Goal: Book appointment/travel/reservation

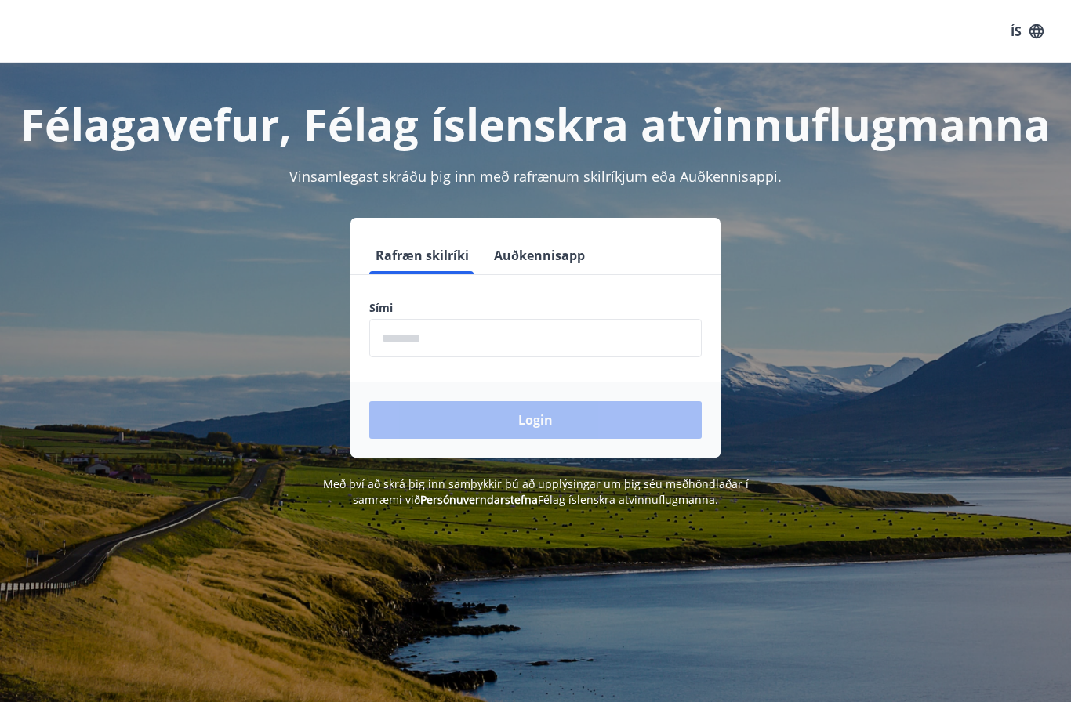
click at [535, 332] on input "phone" at bounding box center [535, 338] width 332 height 38
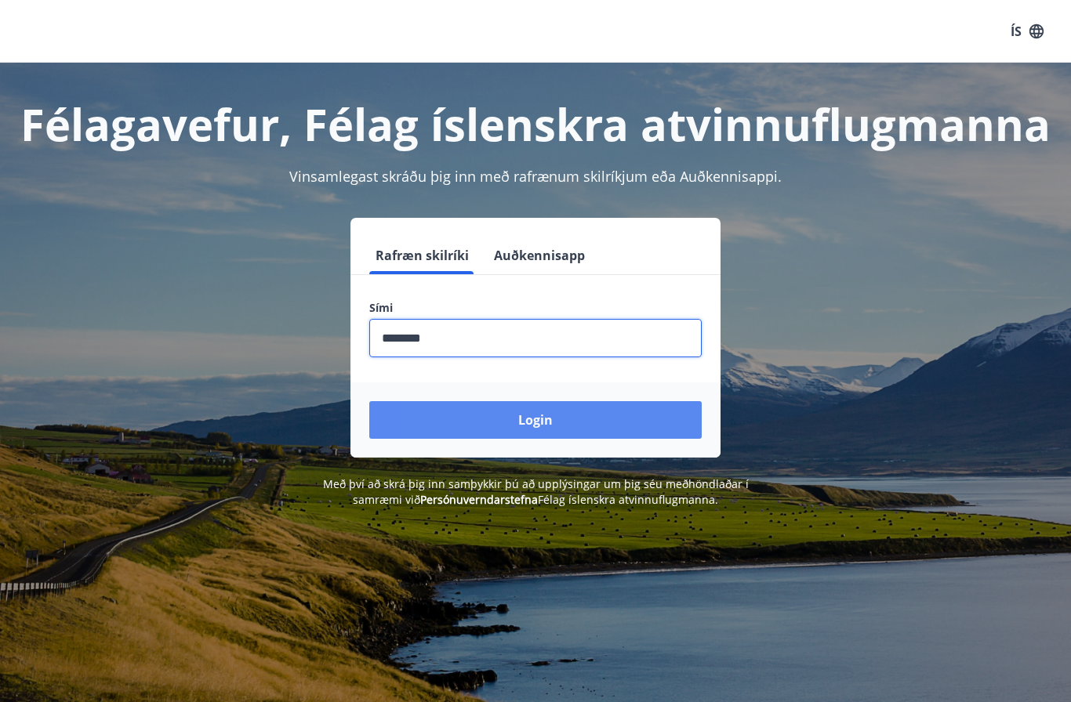
type input "********"
click at [546, 413] on button "Login" at bounding box center [535, 420] width 332 height 38
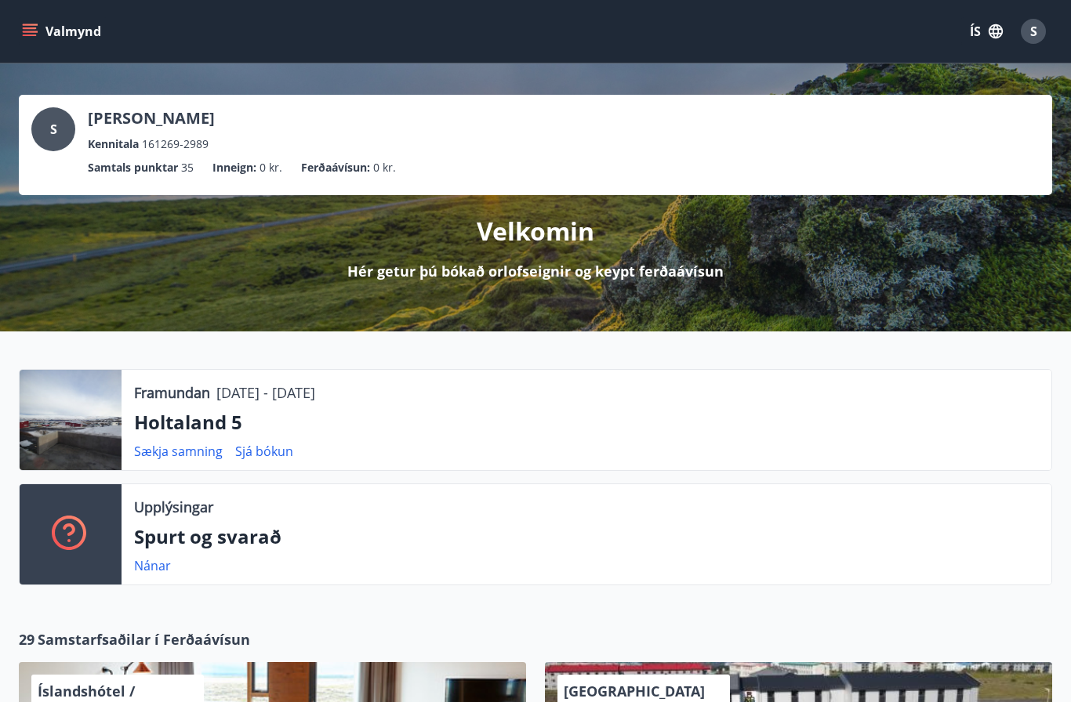
click at [36, 31] on icon "menu" at bounding box center [30, 32] width 16 height 16
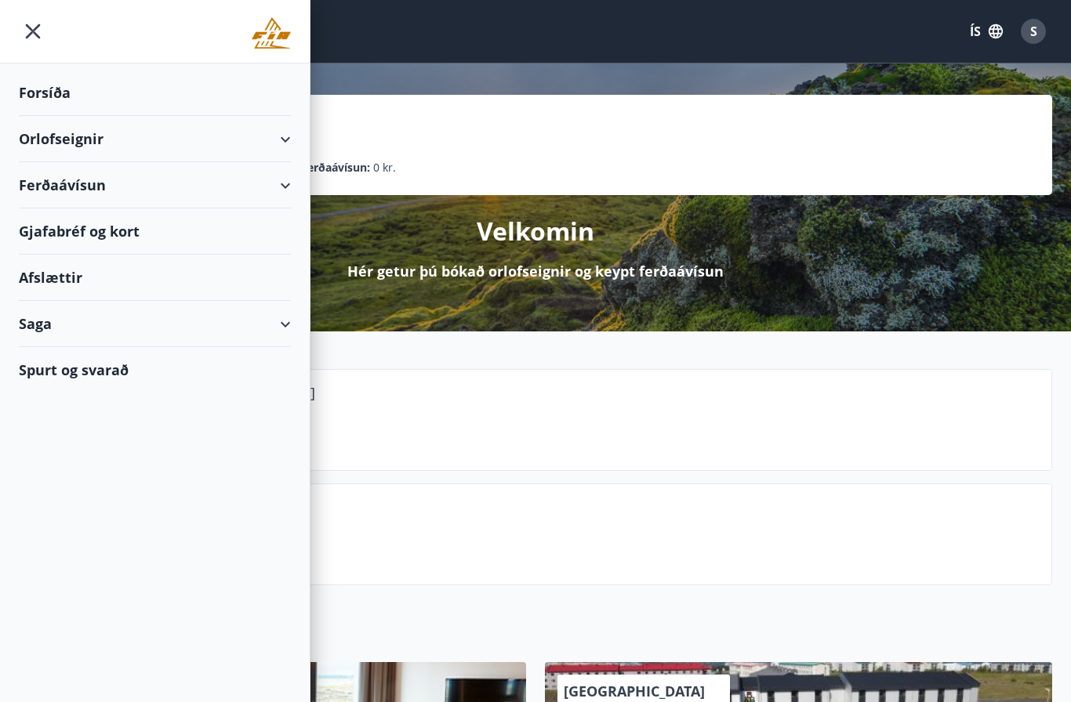
click at [285, 132] on div "Orlofseignir" at bounding box center [155, 139] width 272 height 46
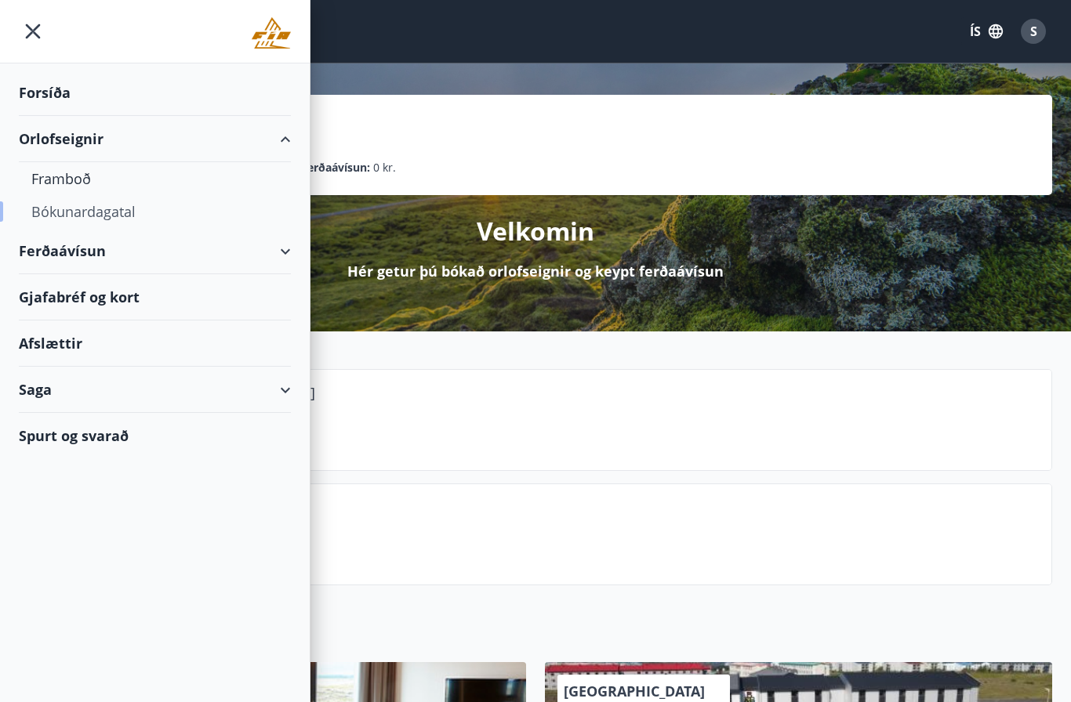
click at [105, 216] on div "Bókunardagatal" at bounding box center [154, 211] width 247 height 33
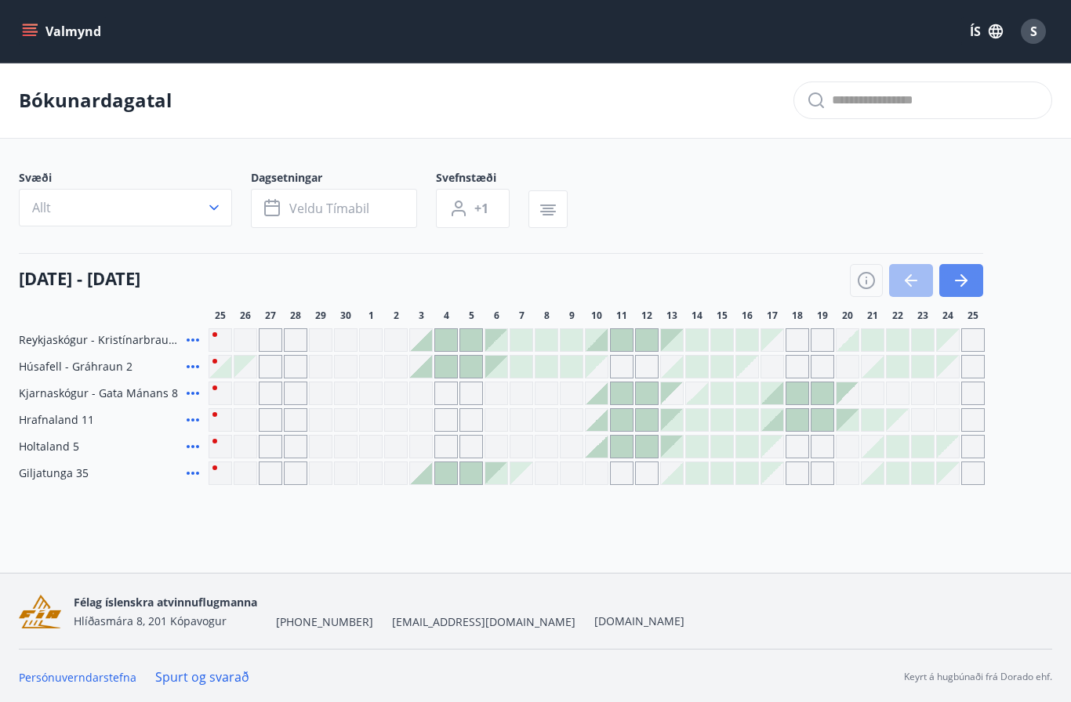
click at [961, 279] on icon "button" at bounding box center [961, 280] width 19 height 19
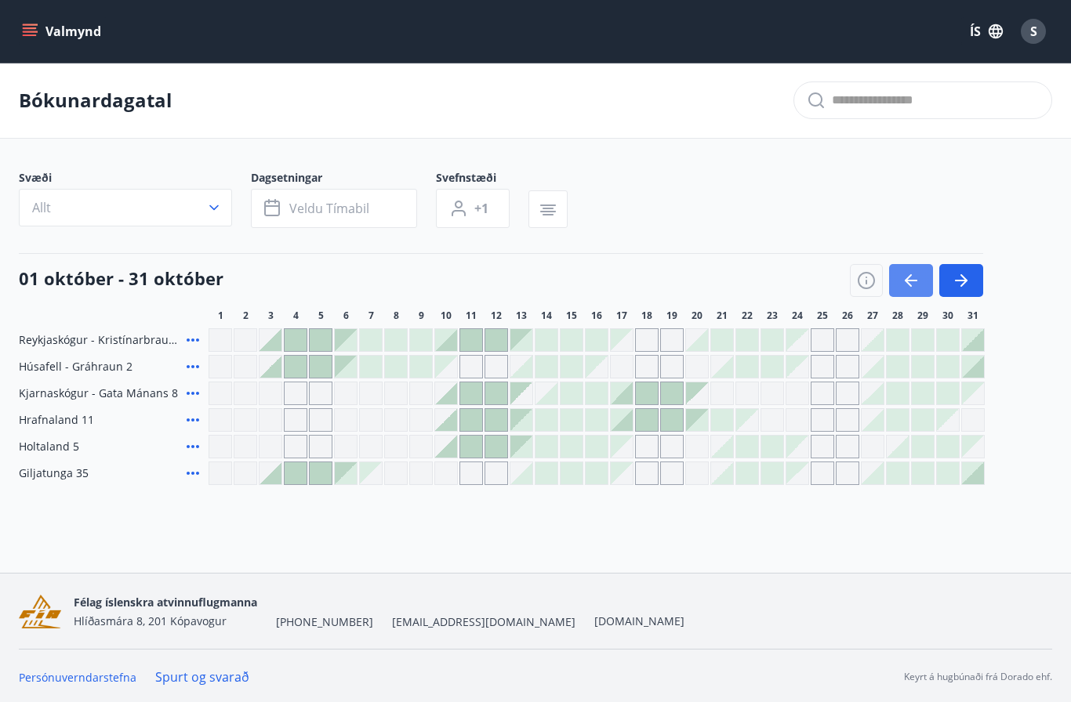
click at [904, 281] on icon "button" at bounding box center [910, 280] width 19 height 19
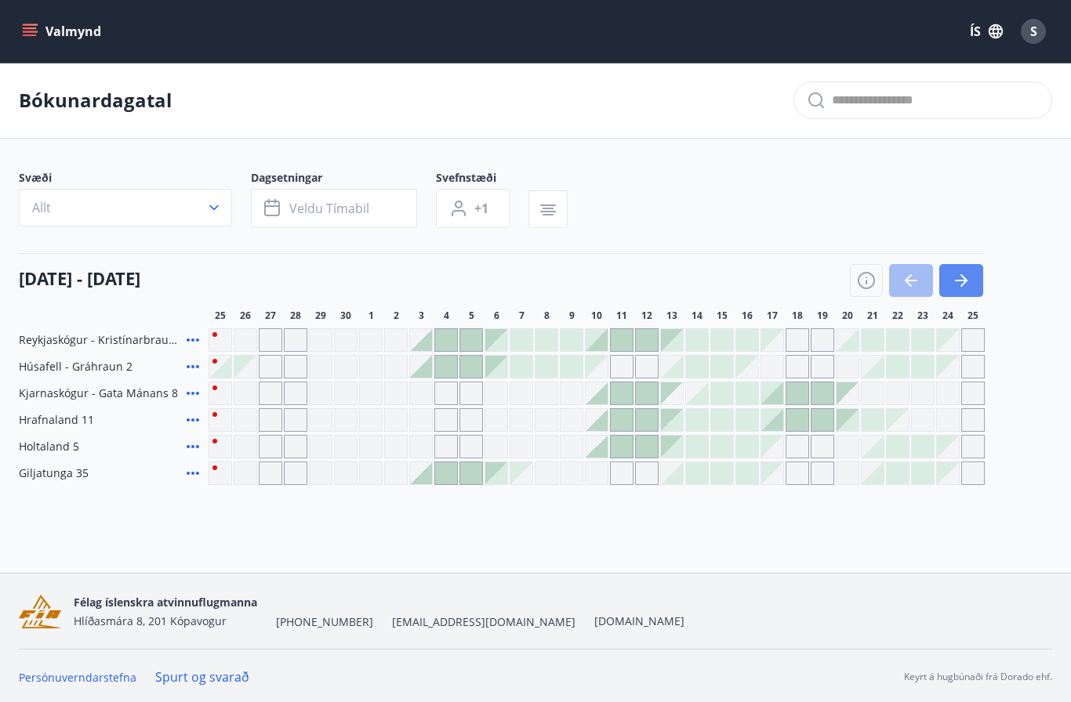
click at [959, 283] on icon "button" at bounding box center [961, 280] width 19 height 19
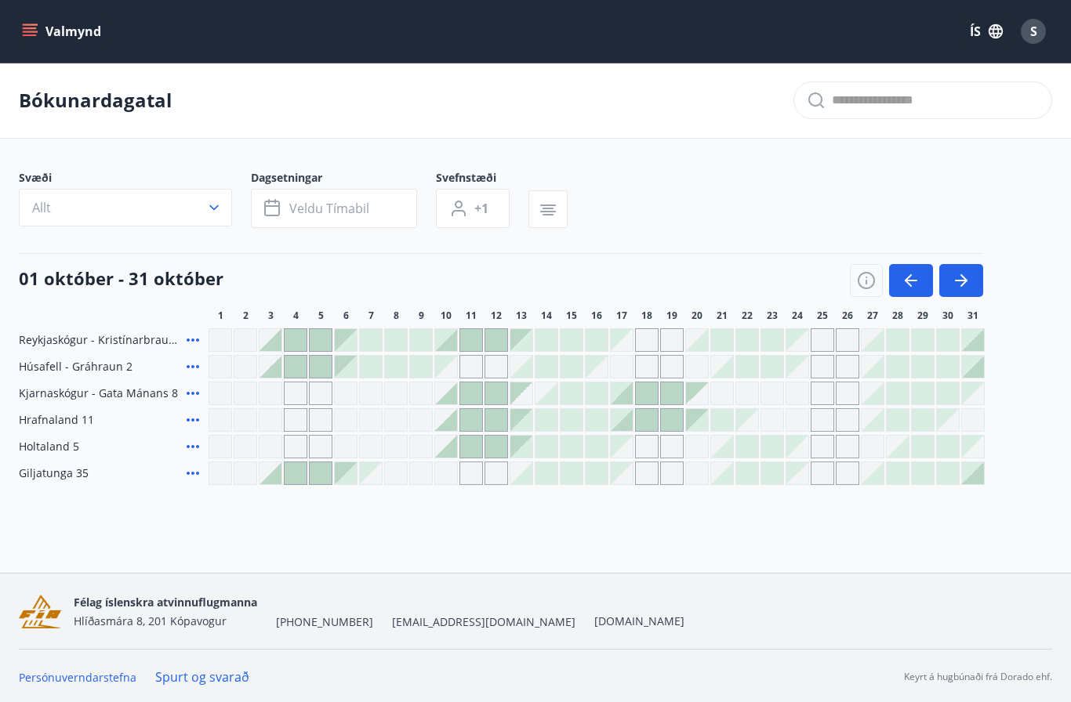
click at [801, 477] on div "Gráir dagar eru ekki bókanlegir" at bounding box center [797, 473] width 22 height 22
click at [807, 476] on div "Gráir dagar eru ekki bókanlegir" at bounding box center [797, 473] width 22 height 22
click at [821, 473] on div "Gráir dagar eru ekki bókanlegir" at bounding box center [823, 474] width 24 height 24
click at [845, 564] on div "Valmynd ÍS S Bókunardagatal Svæði Allt Dagsetningar Veldu tímabil Svefnstæði +1…" at bounding box center [535, 286] width 1071 height 573
click at [971, 286] on button "button" at bounding box center [961, 280] width 44 height 33
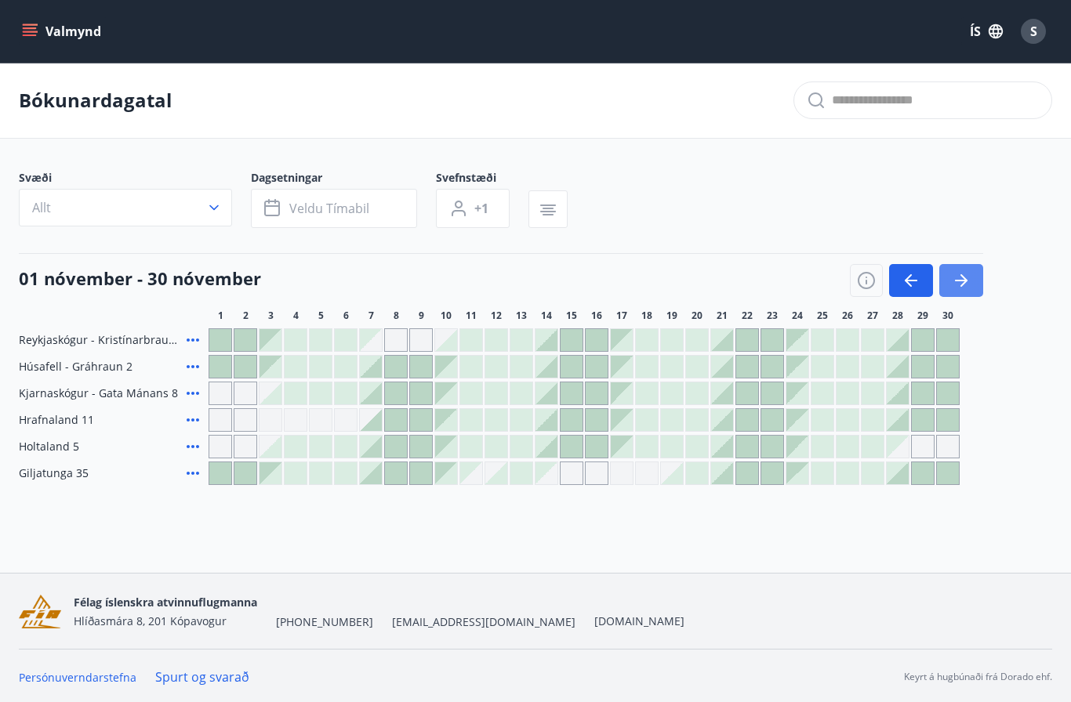
click at [966, 287] on icon "button" at bounding box center [961, 280] width 19 height 19
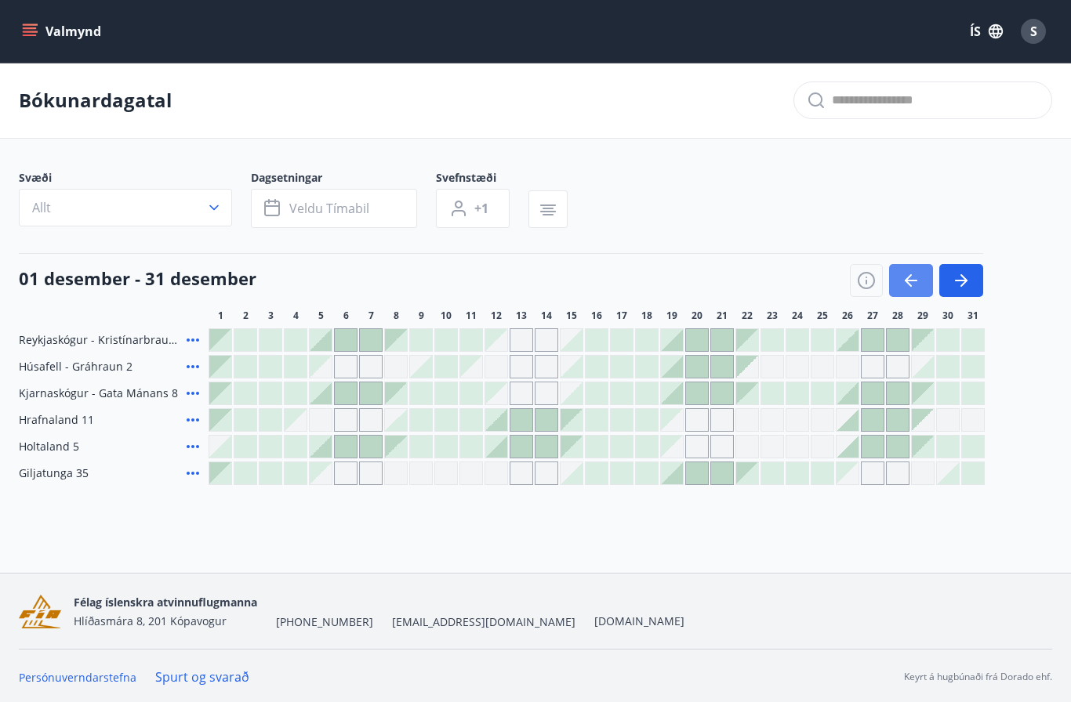
click at [917, 281] on icon "button" at bounding box center [911, 281] width 13 height 2
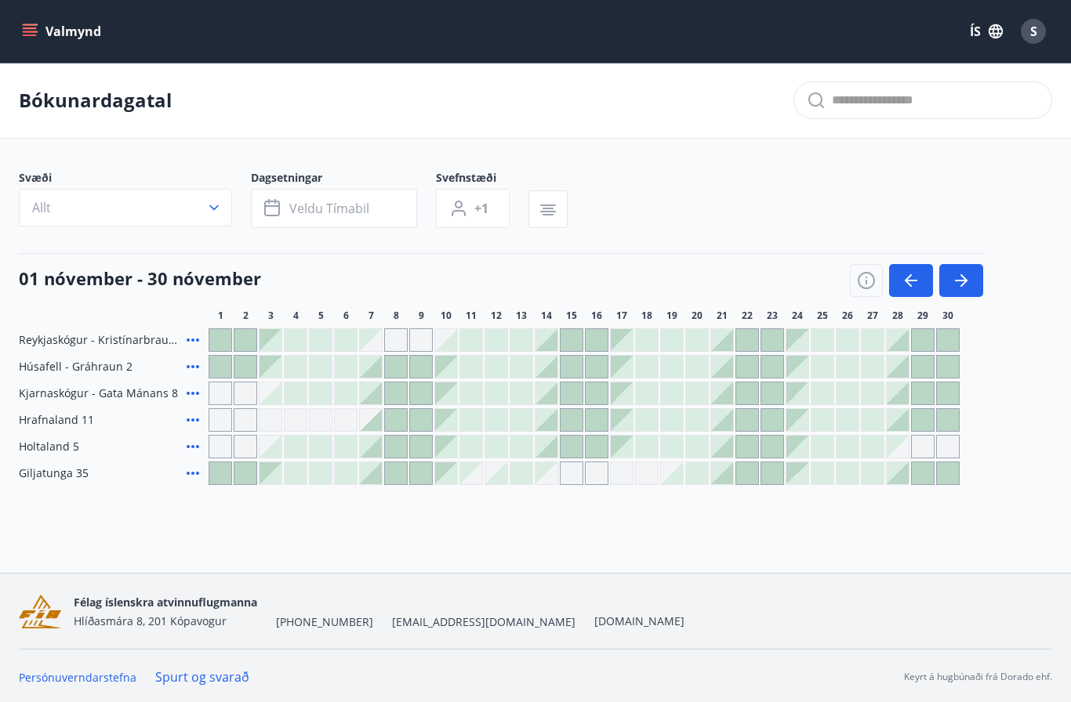
click at [905, 480] on div at bounding box center [898, 473] width 22 height 22
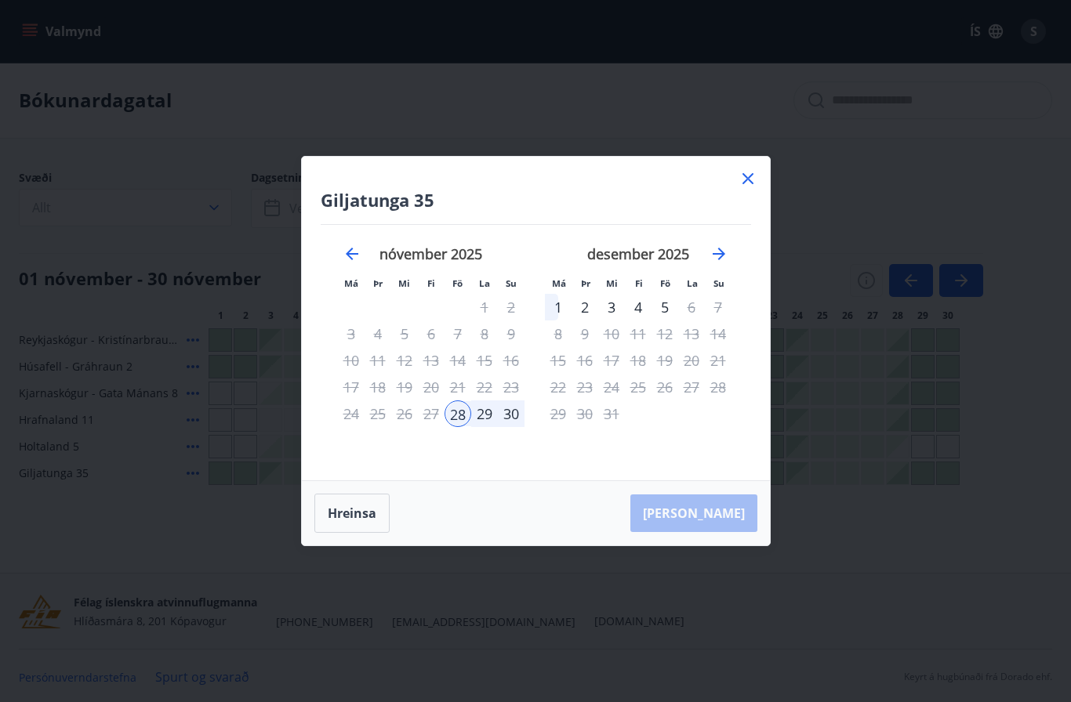
click at [557, 305] on div "1" at bounding box center [558, 307] width 27 height 27
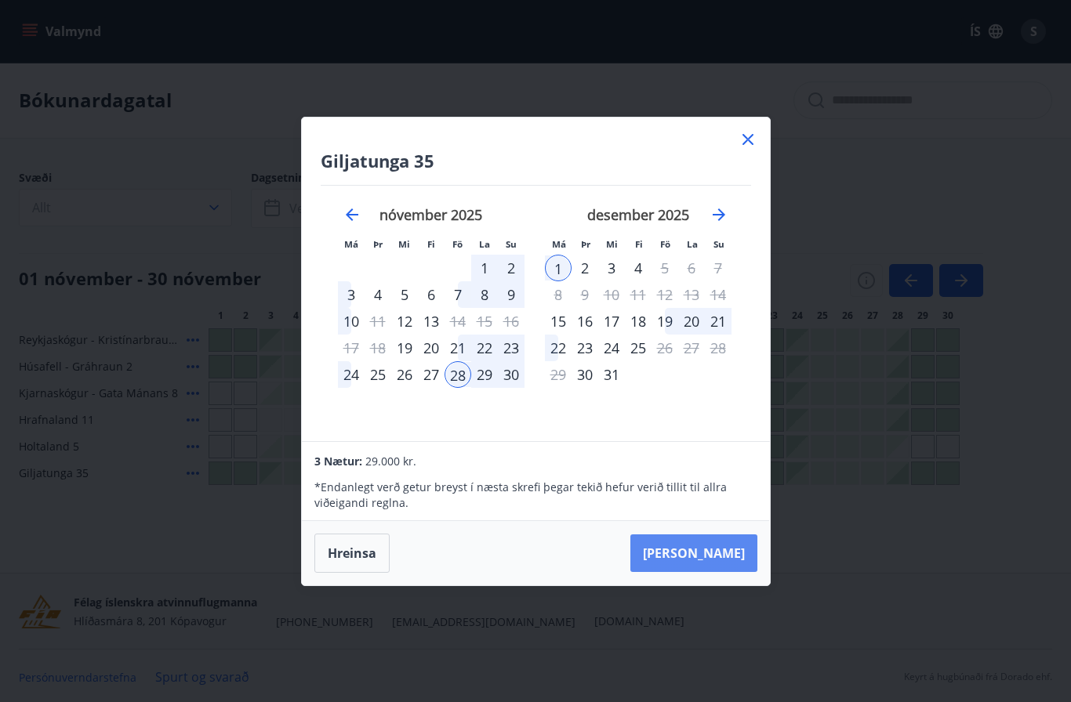
click at [723, 549] on button "Taka Frá" at bounding box center [693, 554] width 127 height 38
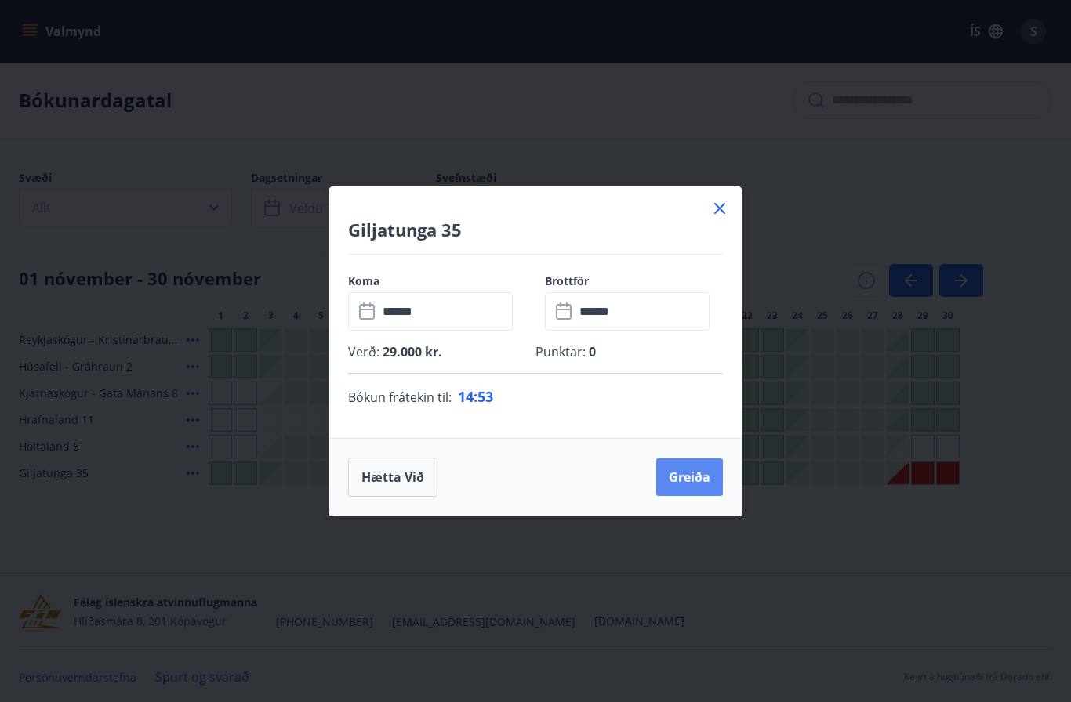
click at [690, 477] on button "Greiða" at bounding box center [689, 478] width 67 height 38
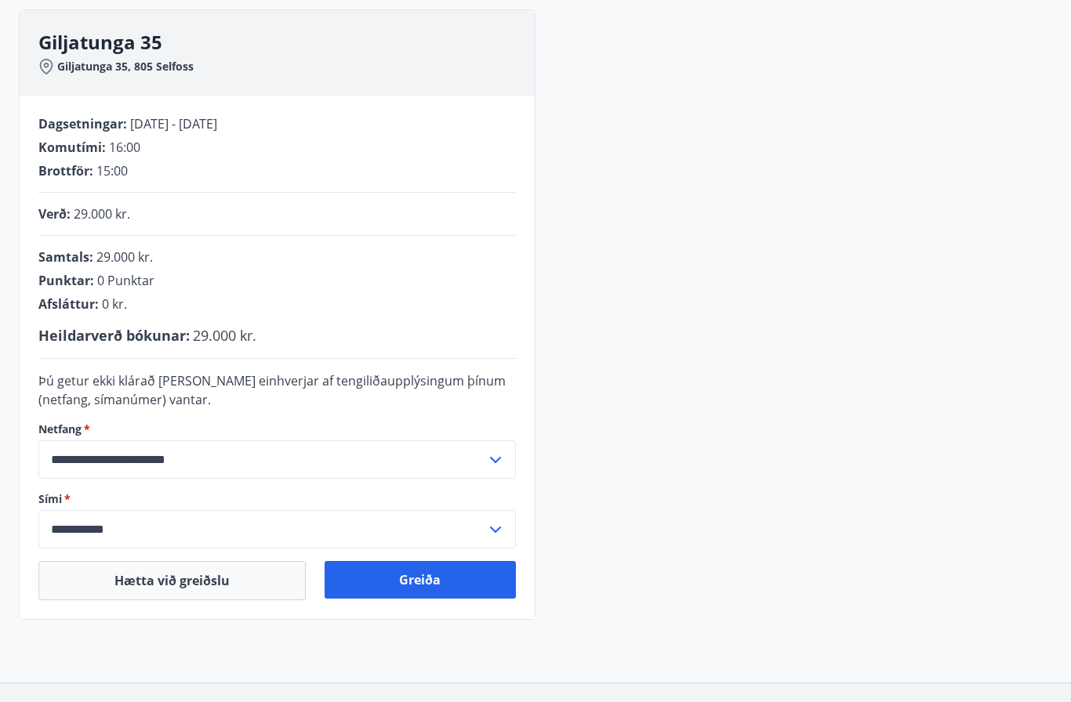
scroll to position [203, 0]
click at [455, 575] on button "Greiða" at bounding box center [421, 579] width 192 height 38
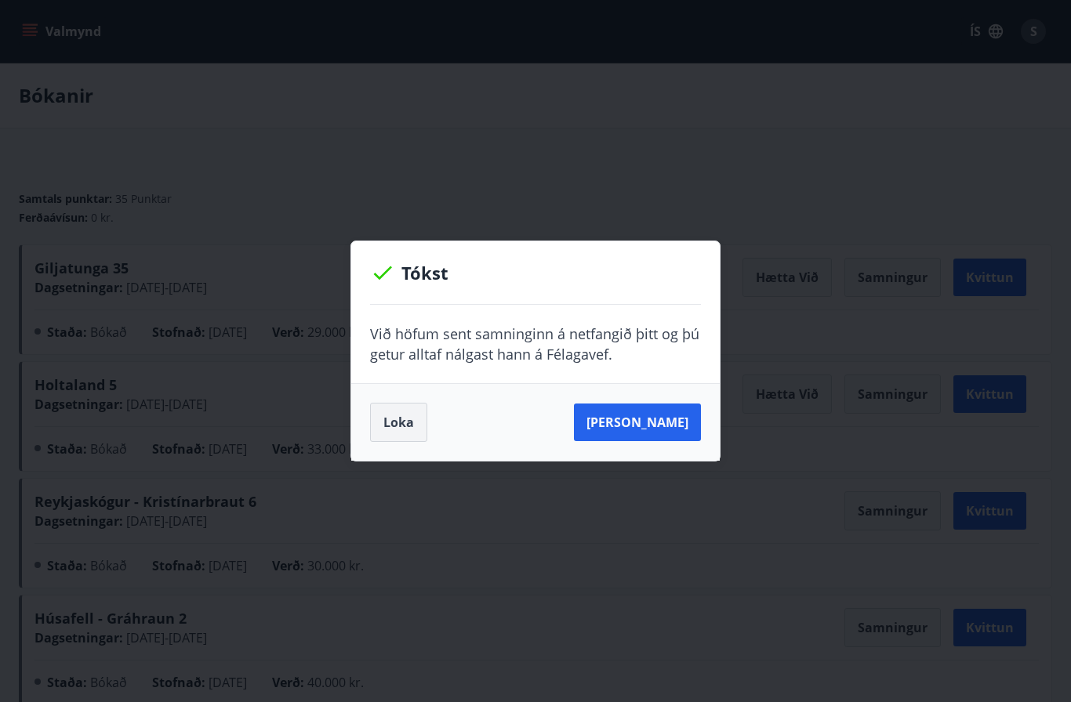
click at [394, 414] on button "Loka" at bounding box center [398, 422] width 57 height 39
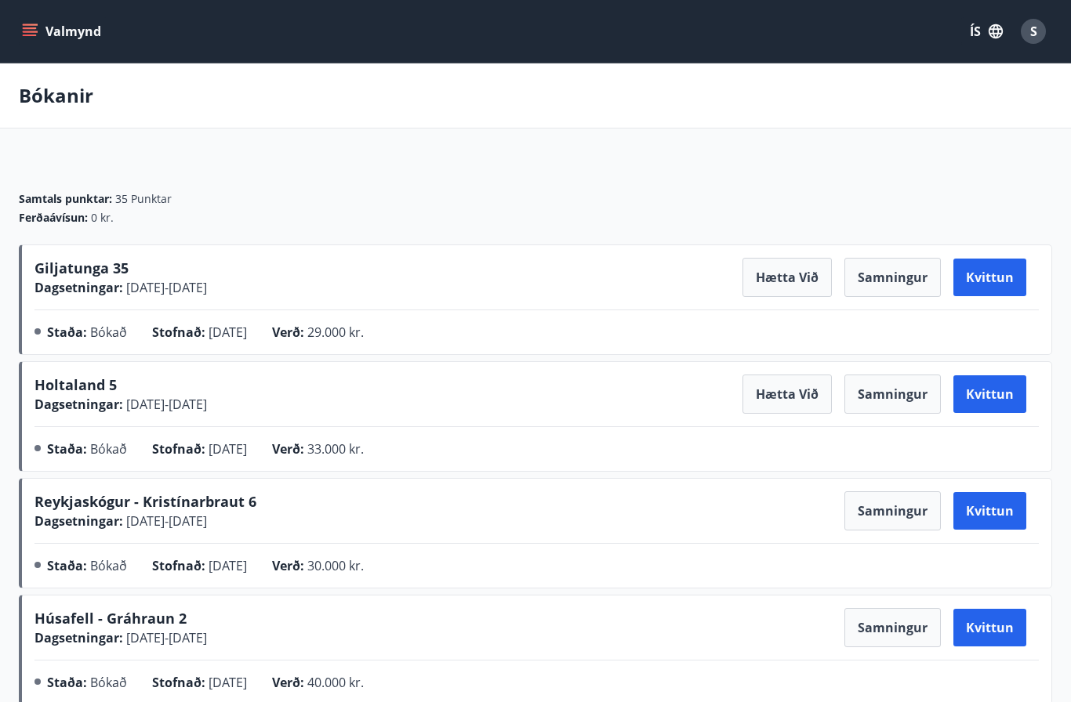
click at [896, 278] on button "Samningur" at bounding box center [892, 277] width 96 height 39
click at [979, 277] on button "Kvittun" at bounding box center [989, 278] width 73 height 38
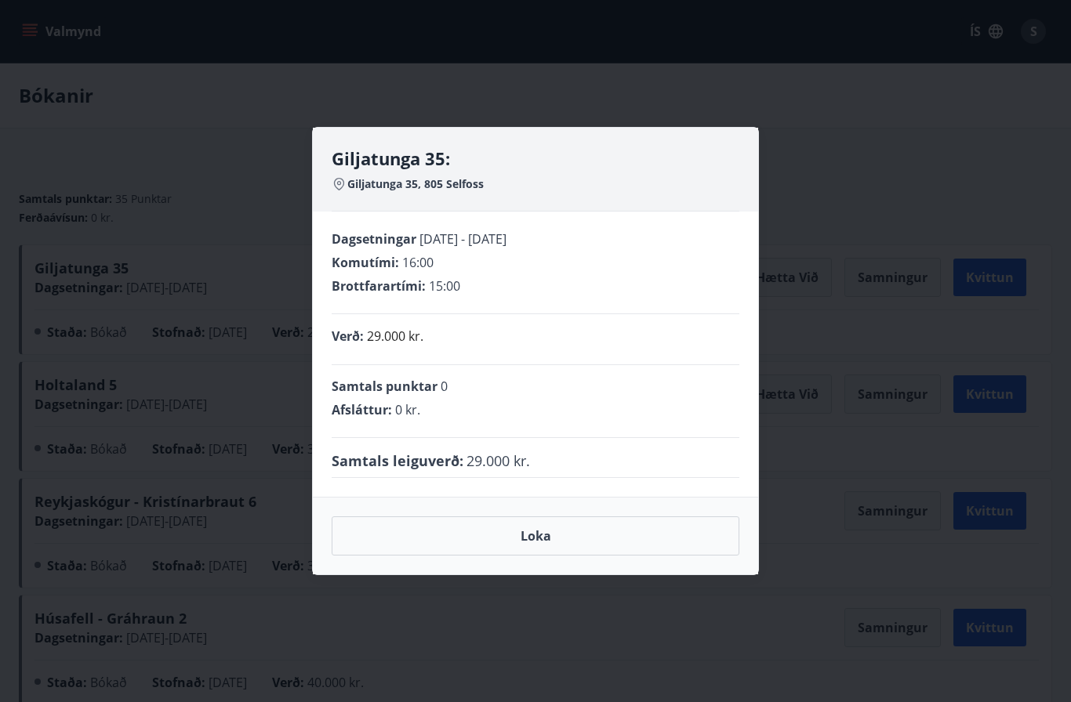
click at [822, 533] on div "Giljatunga 35: Giljatunga 35, 805 Selfoss Dagsetningar 28.11.2025 - 01.12.2025 …" at bounding box center [535, 351] width 1071 height 702
